Goal: Transaction & Acquisition: Subscribe to service/newsletter

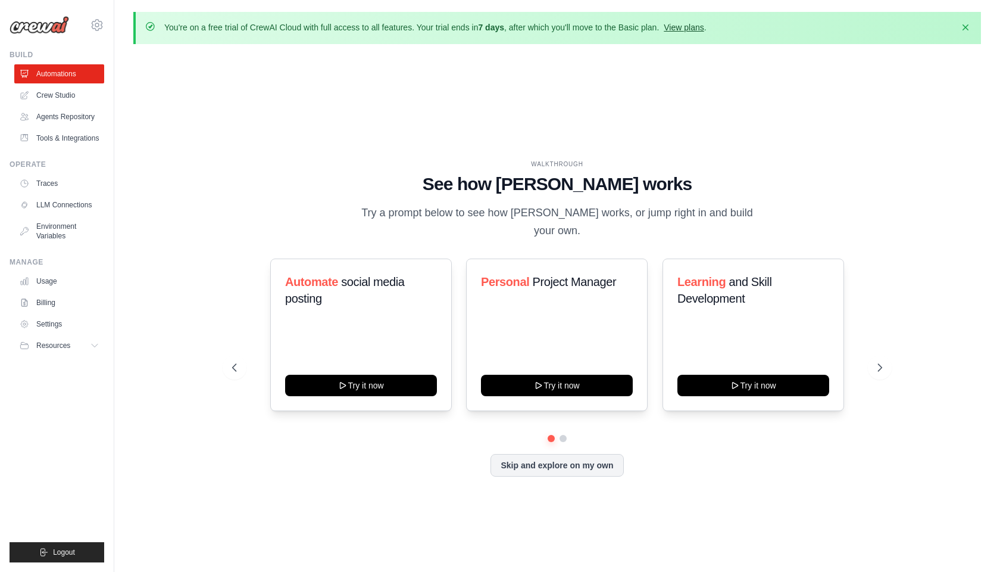
click at [694, 26] on link "View plans" at bounding box center [684, 28] width 40 height 10
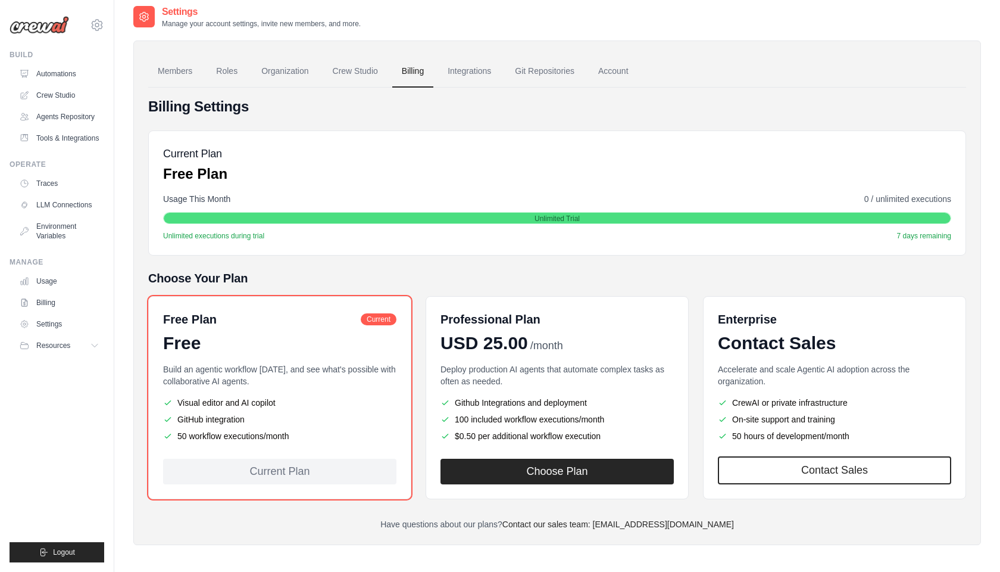
scroll to position [65, 0]
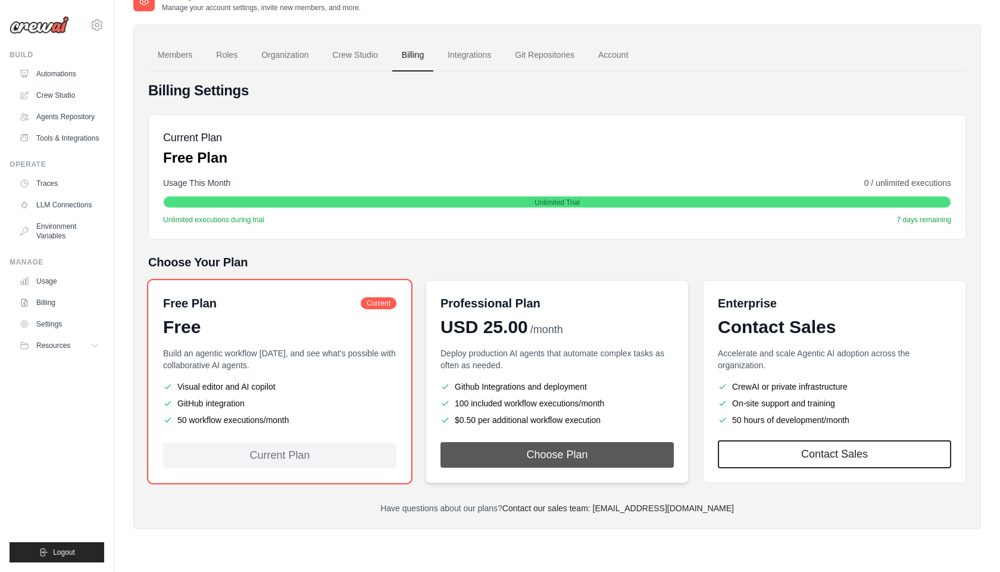
click at [547, 457] on button "Choose Plan" at bounding box center [557, 455] width 233 height 26
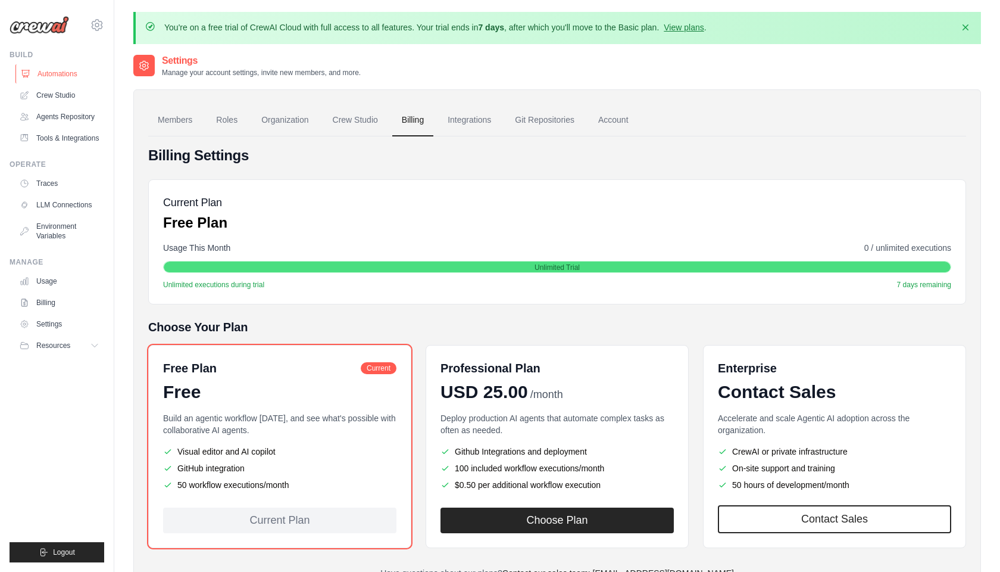
click at [67, 76] on link "Automations" at bounding box center [60, 73] width 90 height 19
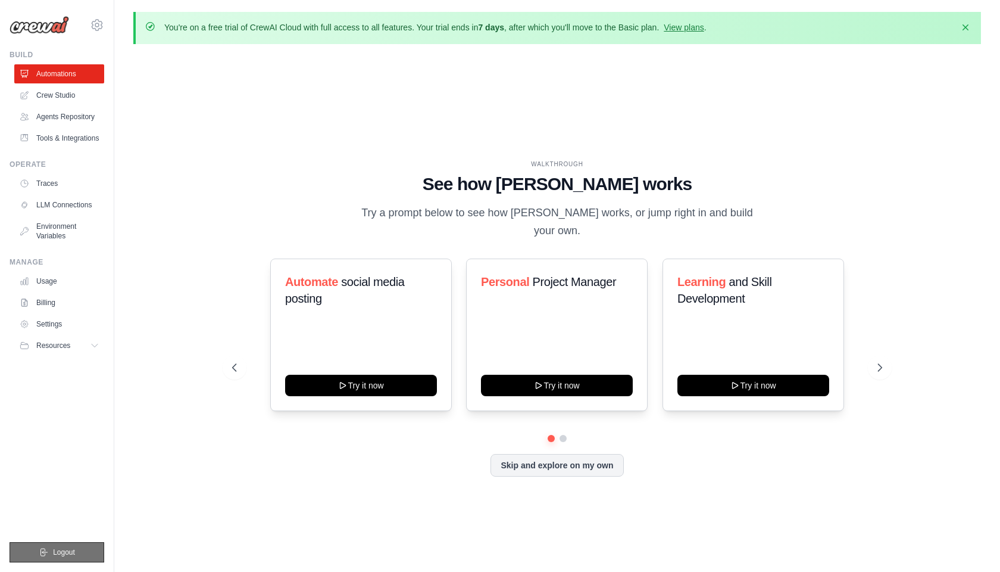
click at [77, 555] on button "Logout" at bounding box center [57, 552] width 95 height 20
